Goal: Find specific fact: Locate item on page

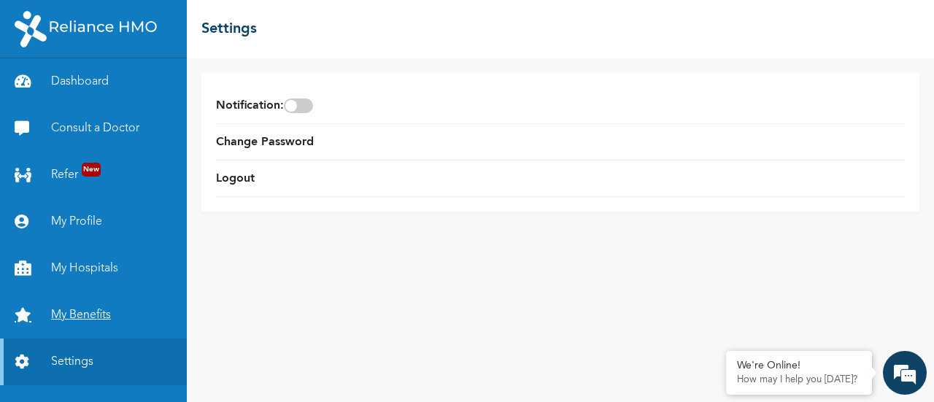
click at [76, 319] on link "My Benefits" at bounding box center [93, 315] width 187 height 47
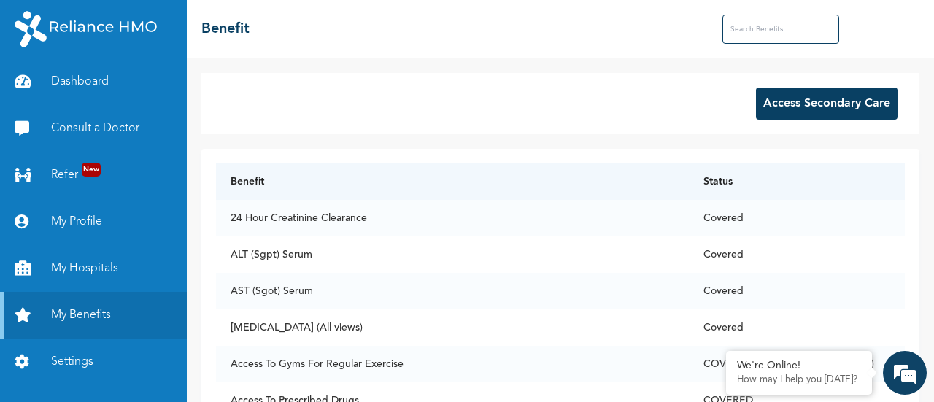
click at [813, 26] on input "text" at bounding box center [780, 29] width 117 height 29
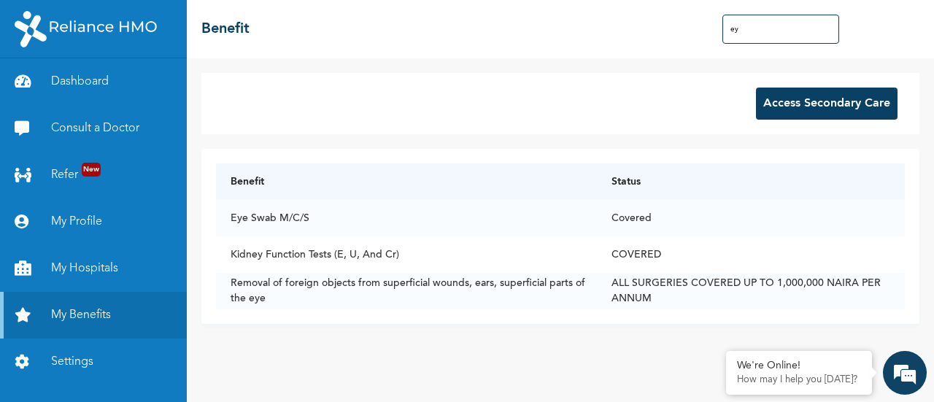
type input "e"
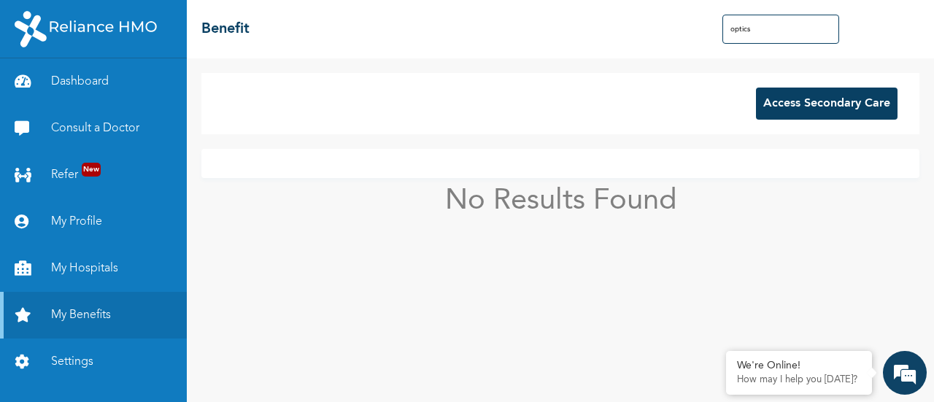
type input "optics"
drag, startPoint x: 754, startPoint y: 30, endPoint x: 706, endPoint y: 20, distance: 48.4
click at [706, 20] on div "☰ Benefit optics" at bounding box center [560, 29] width 747 height 58
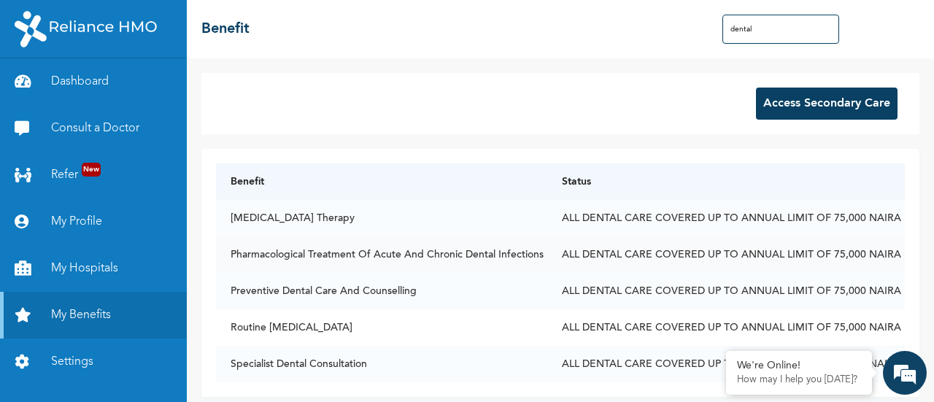
scroll to position [20, 0]
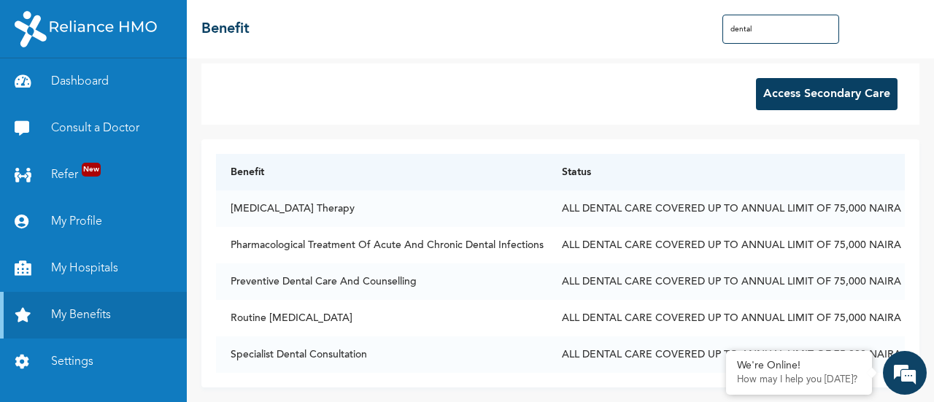
drag, startPoint x: 781, startPoint y: 31, endPoint x: 700, endPoint y: 26, distance: 81.2
click at [700, 26] on div "☰ Benefit dental" at bounding box center [560, 29] width 747 height 58
type input "dental"
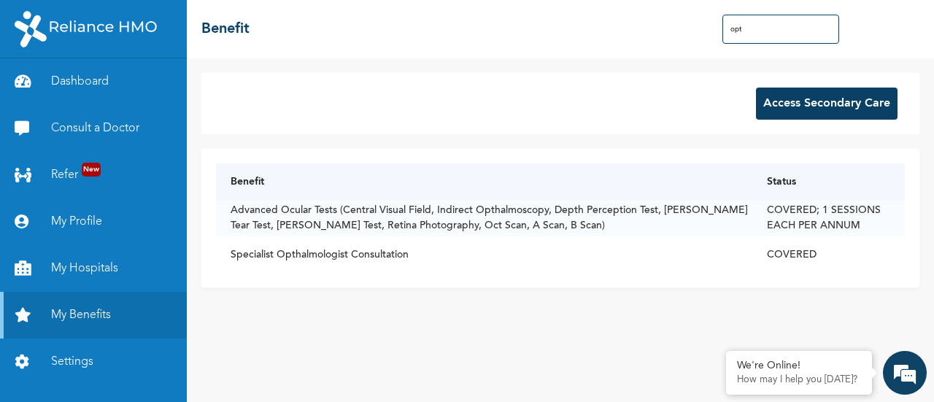
type input "opt"
click at [85, 78] on link "Dashboard" at bounding box center [93, 81] width 187 height 47
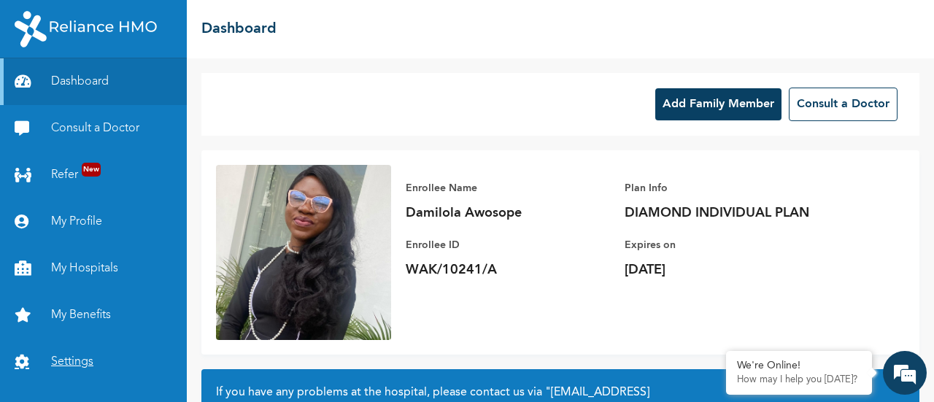
click at [71, 366] on link "Settings" at bounding box center [93, 362] width 187 height 47
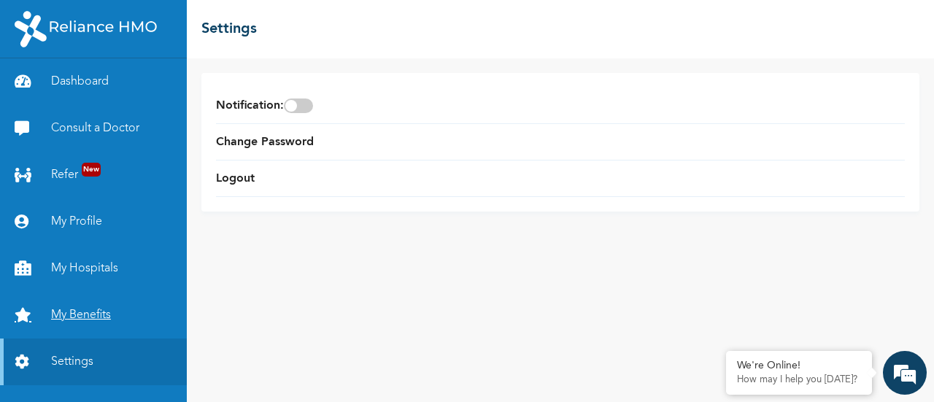
click at [105, 310] on link "My Benefits" at bounding box center [93, 315] width 187 height 47
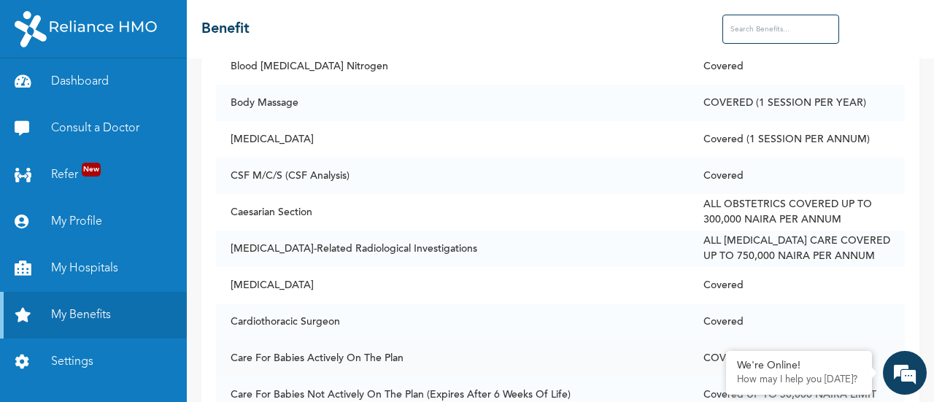
scroll to position [1459, 0]
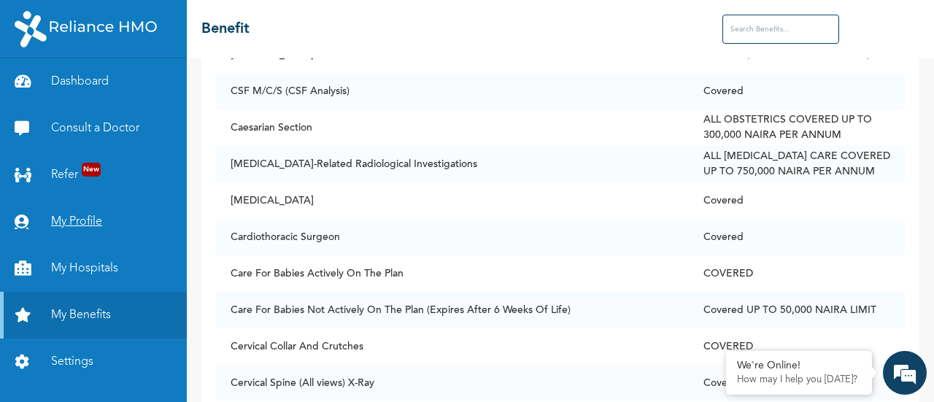
click at [42, 215] on link "My Profile" at bounding box center [93, 221] width 187 height 47
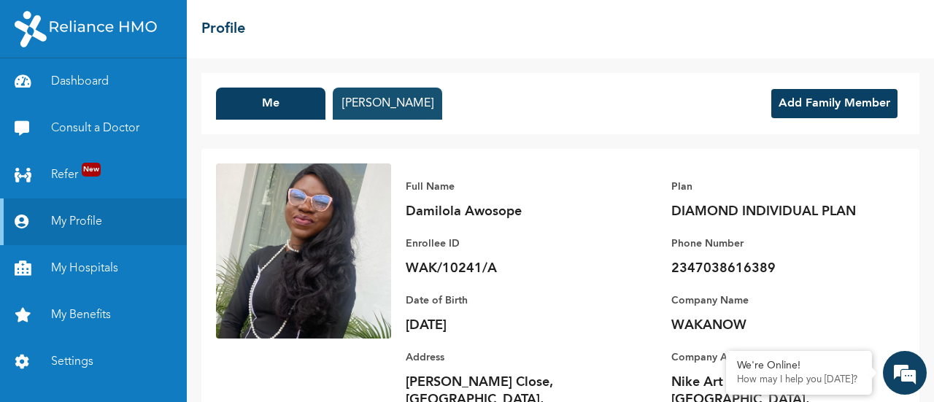
click at [368, 103] on button "[PERSON_NAME]" at bounding box center [387, 104] width 109 height 32
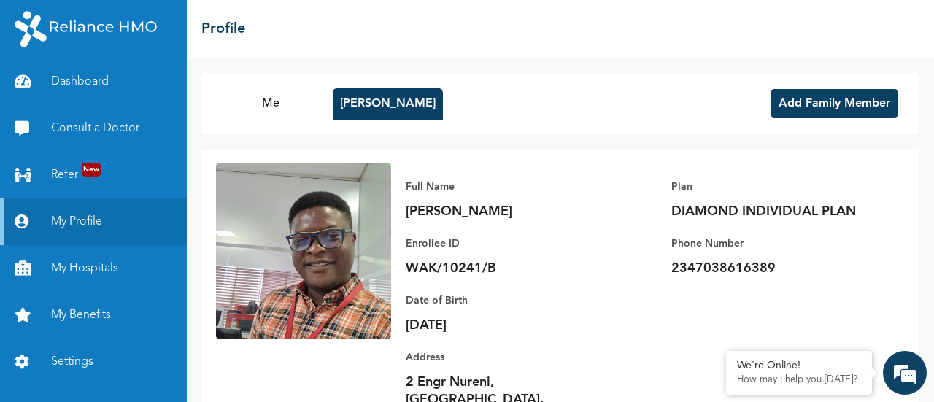
scroll to position [64, 0]
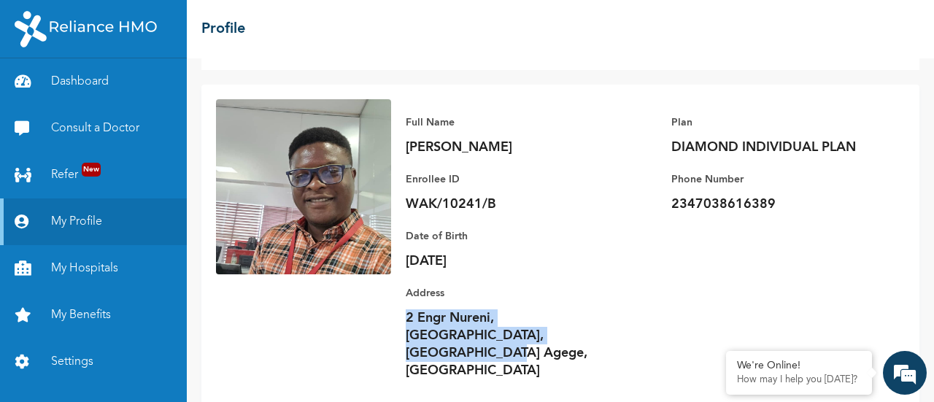
drag, startPoint x: 405, startPoint y: 320, endPoint x: 550, endPoint y: 335, distance: 146.0
click at [550, 335] on div "Full Name [PERSON_NAME] Enrollee ID WAK/10241/B Plan DIAMOND INDIVIDUAL PLAN Ph…" at bounding box center [648, 246] width 514 height 295
drag, startPoint x: 527, startPoint y: 364, endPoint x: 492, endPoint y: 332, distance: 47.5
click at [492, 332] on p "2 Engr Nureni, [GEOGRAPHIC_DATA], [GEOGRAPHIC_DATA] Agege, [GEOGRAPHIC_DATA]" at bounding box center [508, 344] width 204 height 70
copy p "2 Engr Nureni, [GEOGRAPHIC_DATA], [GEOGRAPHIC_DATA] Agege, [GEOGRAPHIC_DATA]"
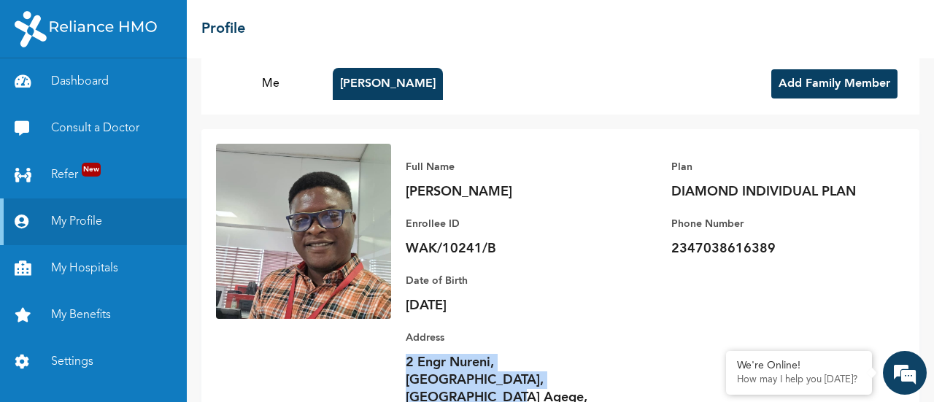
scroll to position [0, 0]
